Goal: Information Seeking & Learning: Learn about a topic

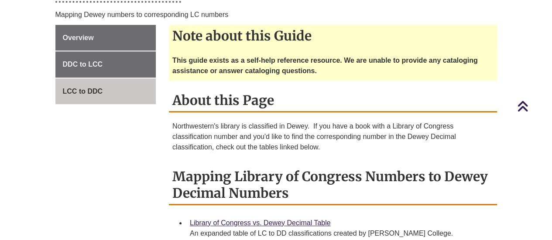
scroll to position [218, 0]
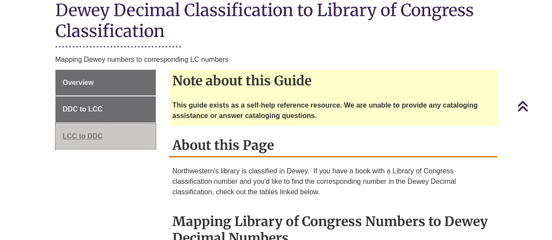
click at [72, 133] on span "LCC to DDC" at bounding box center [83, 136] width 40 height 7
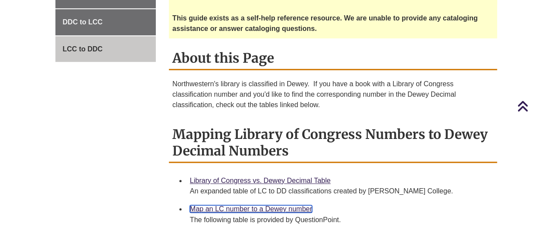
click at [256, 206] on link "Map an LC number to a Dewey number" at bounding box center [251, 209] width 122 height 7
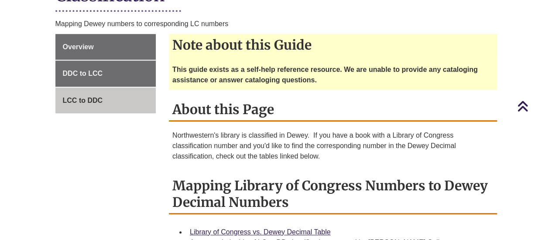
scroll to position [218, 0]
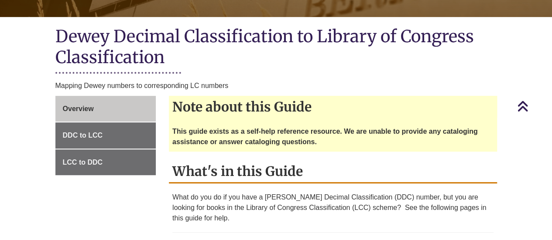
scroll to position [194, 0]
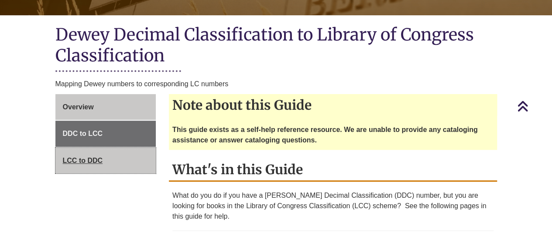
click at [73, 157] on span "LCC to DDC" at bounding box center [83, 160] width 40 height 7
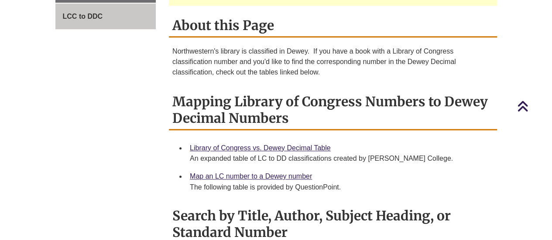
scroll to position [341, 0]
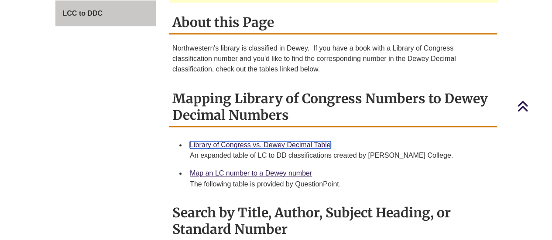
click at [267, 141] on link "Library of Congress vs. Dewey Decimal Table" at bounding box center [260, 144] width 141 height 7
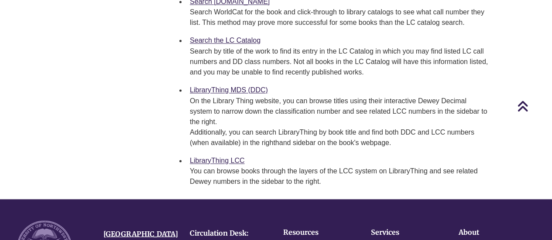
scroll to position [603, 0]
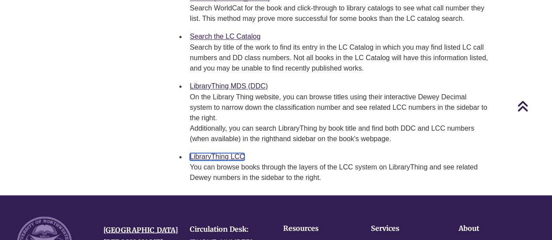
click at [215, 153] on link "LibraryThing LCC" at bounding box center [217, 156] width 55 height 7
click at [227, 153] on link "LibraryThing LCC" at bounding box center [217, 156] width 55 height 7
click at [230, 153] on link "LibraryThing LCC" at bounding box center [217, 156] width 55 height 7
